Goal: Transaction & Acquisition: Purchase product/service

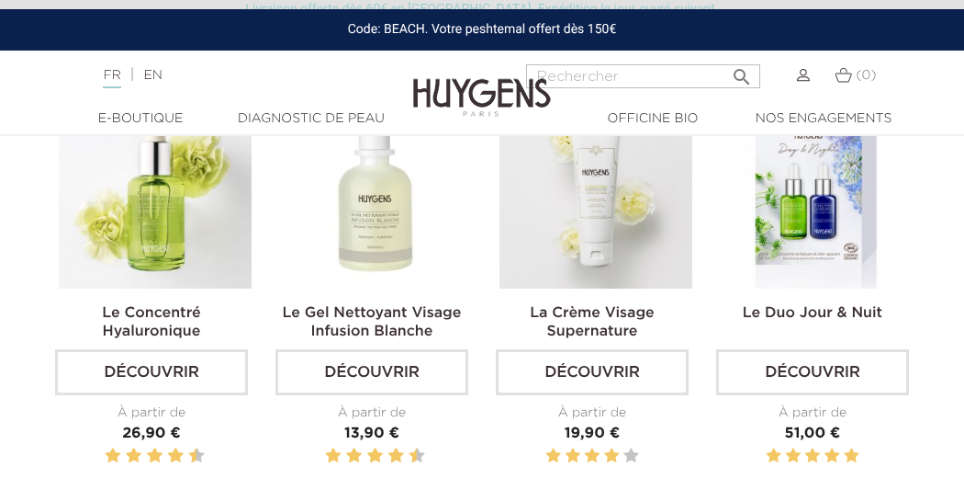
scroll to position [527, 0]
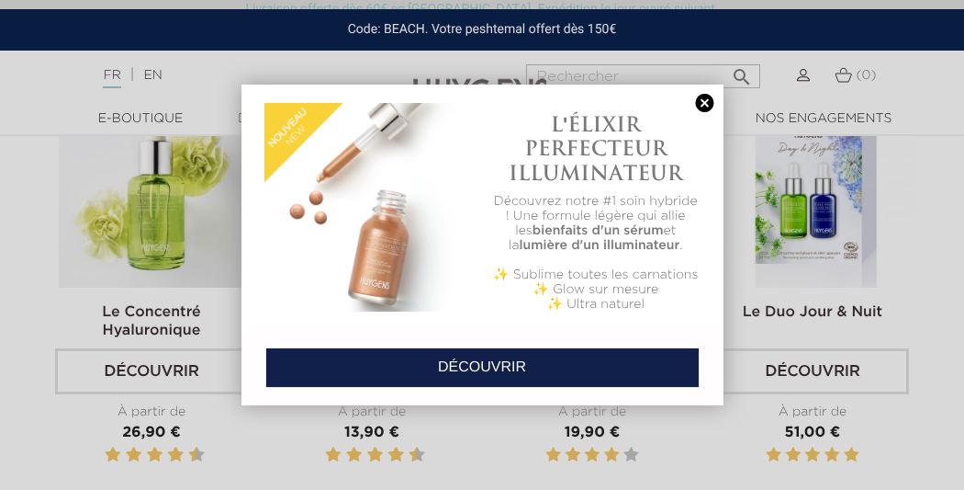
click at [706, 102] on link at bounding box center [705, 103] width 26 height 19
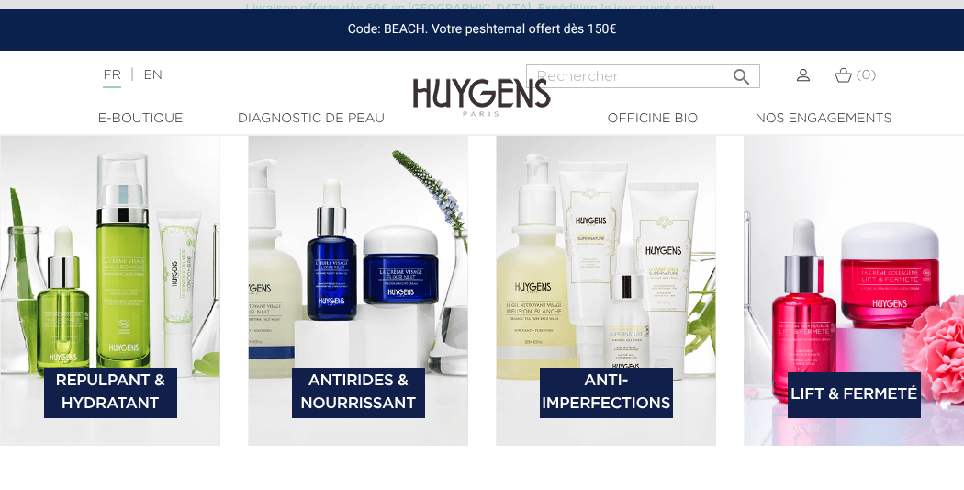
scroll to position [2443, 0]
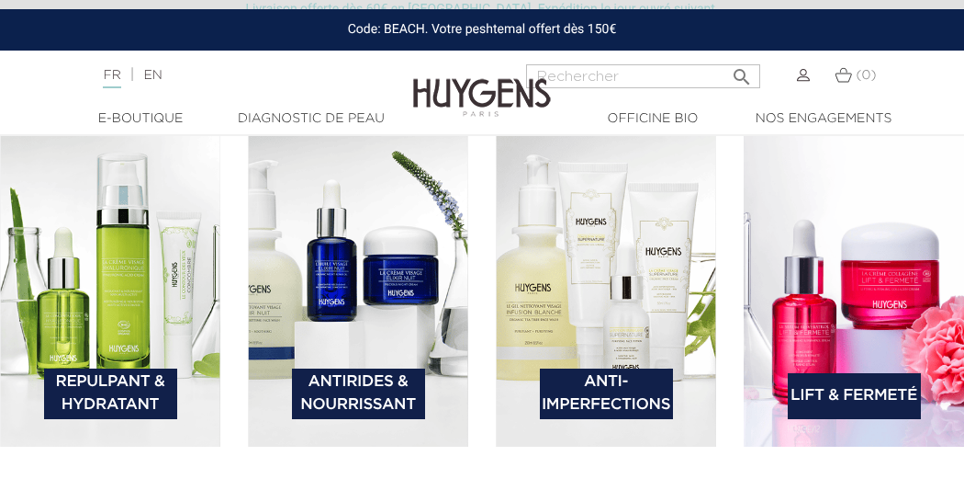
click at [105, 378] on link "Repulpant & Hydratant" at bounding box center [110, 393] width 133 height 51
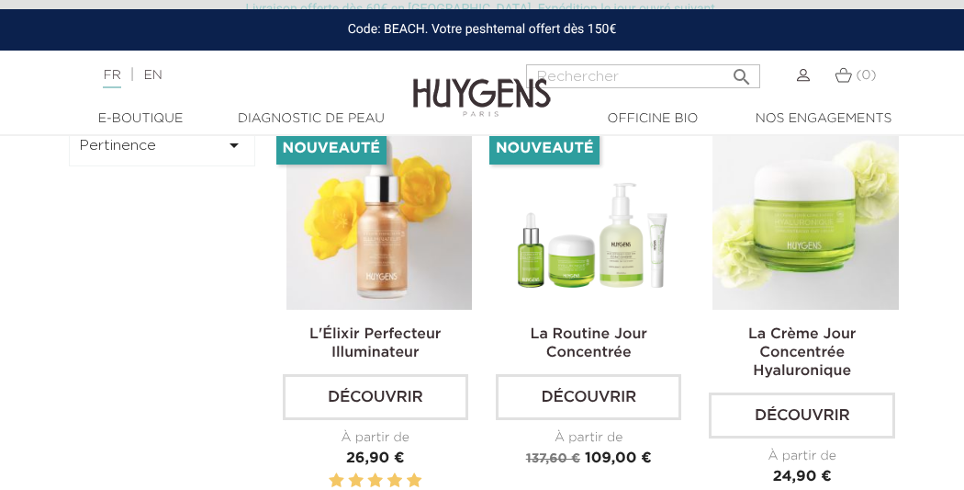
scroll to position [497, 0]
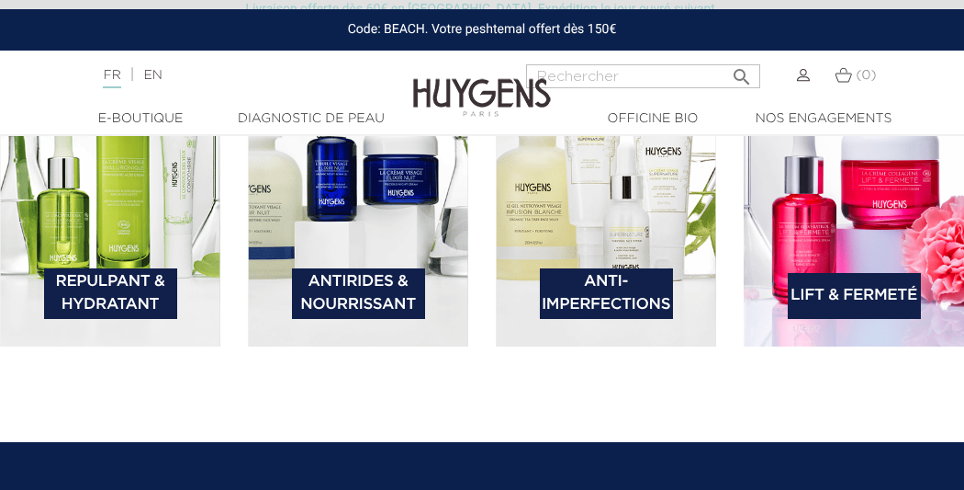
scroll to position [2541, 0]
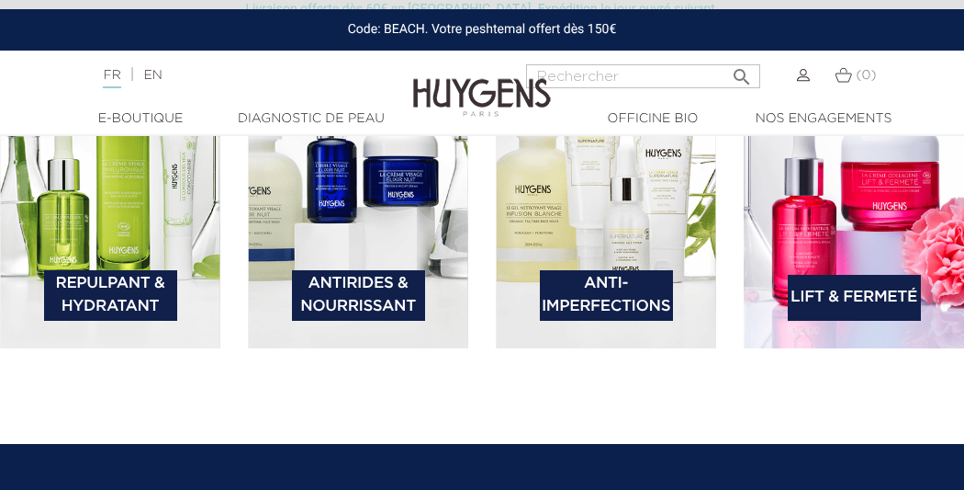
click at [815, 242] on img at bounding box center [854, 188] width 220 height 319
click at [839, 305] on link "Lift & Fermeté" at bounding box center [854, 298] width 133 height 46
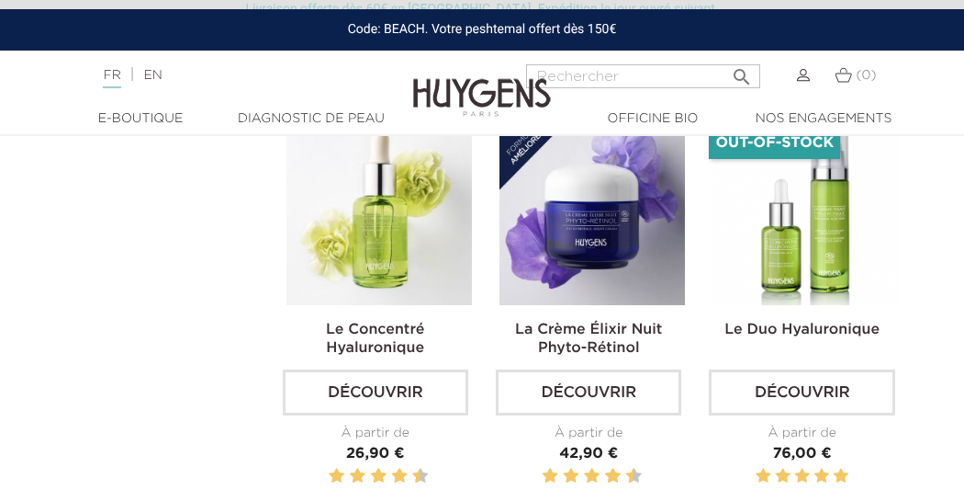
scroll to position [1429, 0]
click at [0, 0] on img at bounding box center [0, 0] width 0 height 0
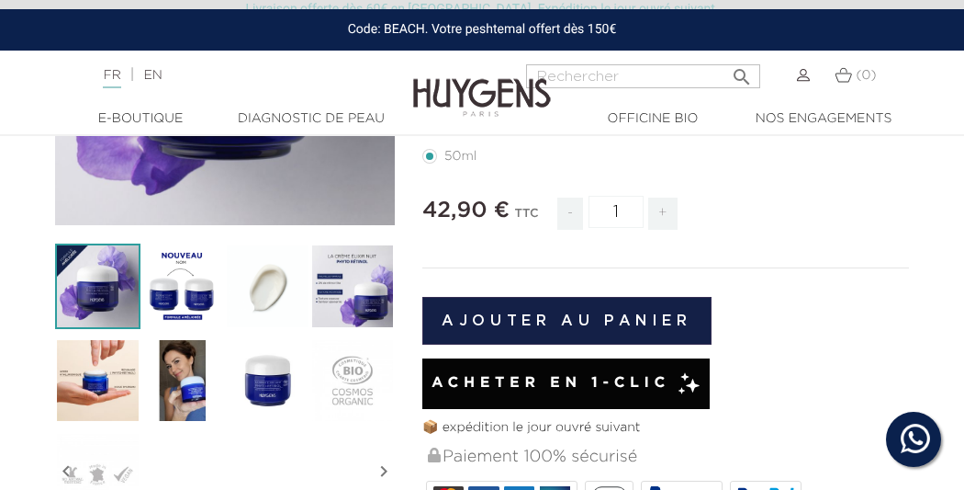
scroll to position [354, 0]
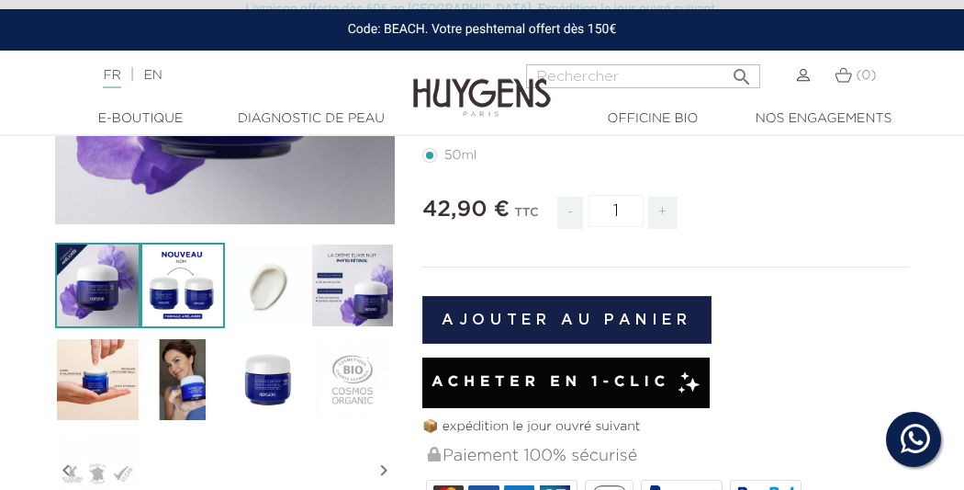
click at [171, 284] on img at bounding box center [183, 284] width 85 height 85
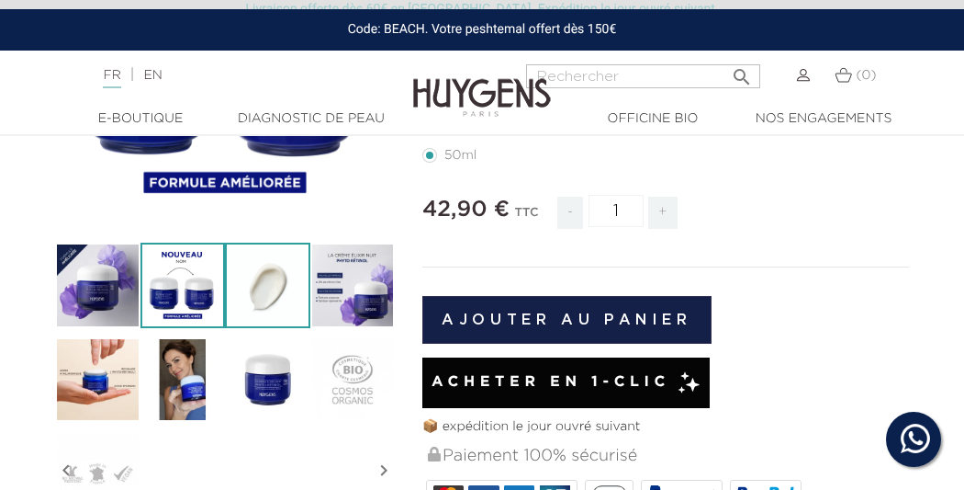
click at [271, 273] on img at bounding box center [267, 284] width 85 height 85
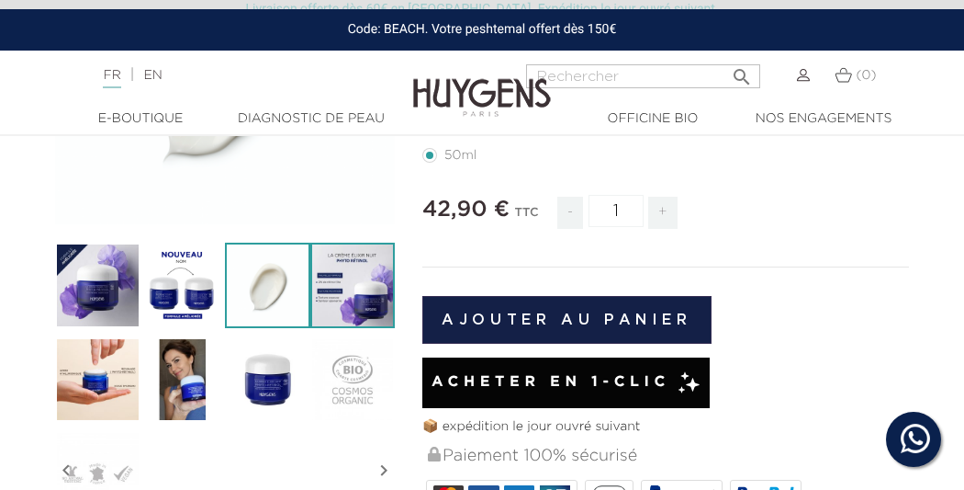
click at [354, 276] on img at bounding box center [352, 284] width 85 height 85
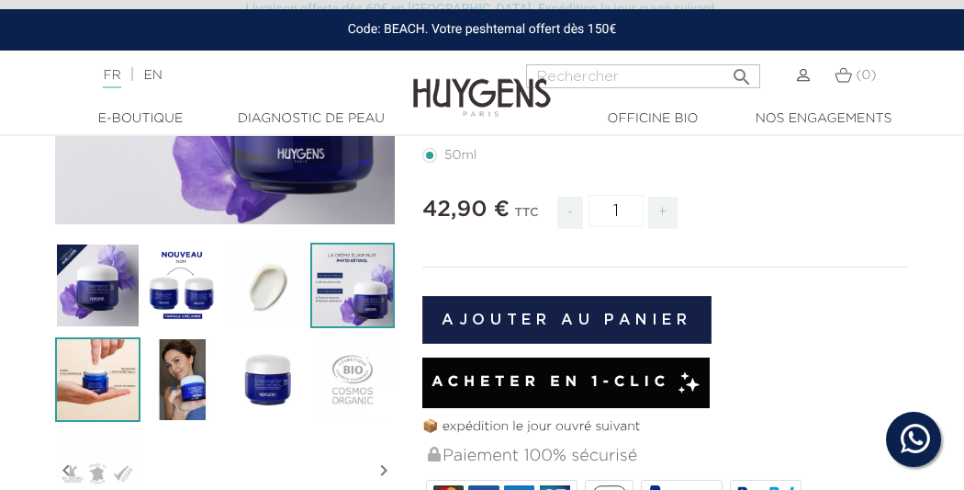
click at [82, 349] on img at bounding box center [97, 379] width 85 height 85
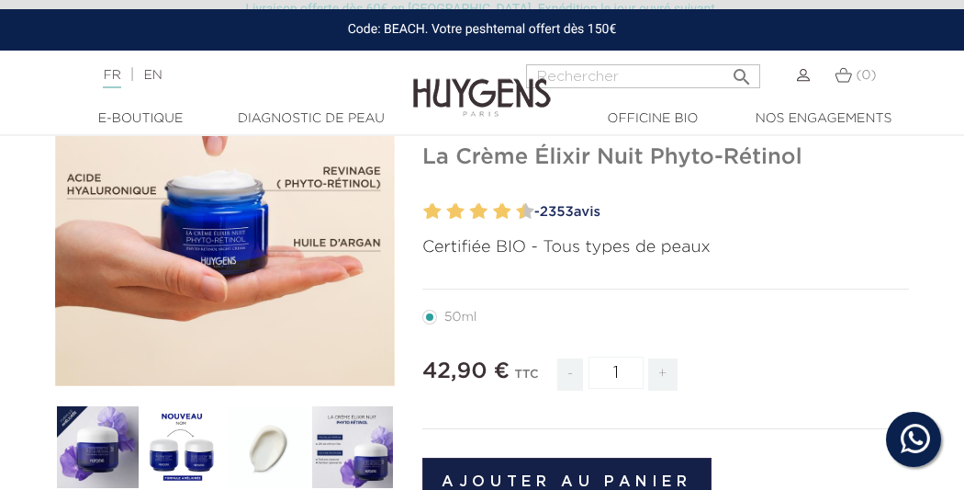
scroll to position [186, 0]
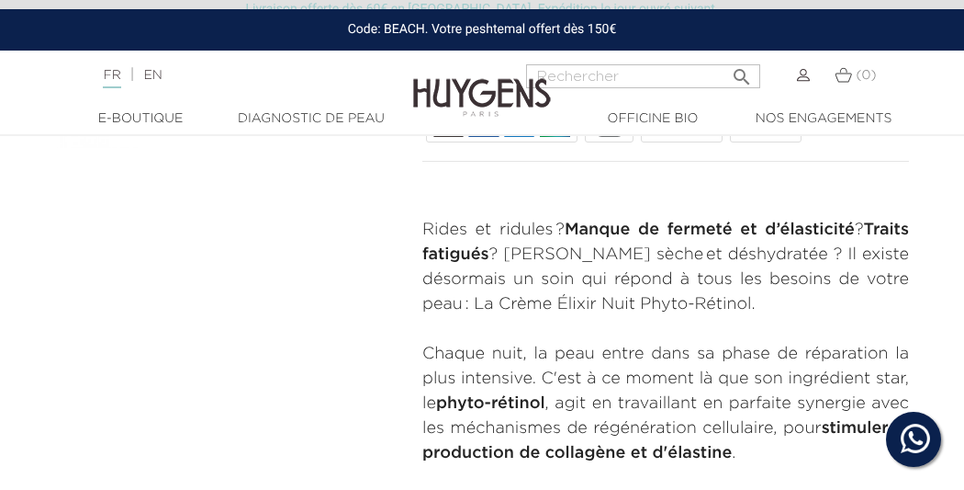
scroll to position [742, 0]
